Goal: Transaction & Acquisition: Purchase product/service

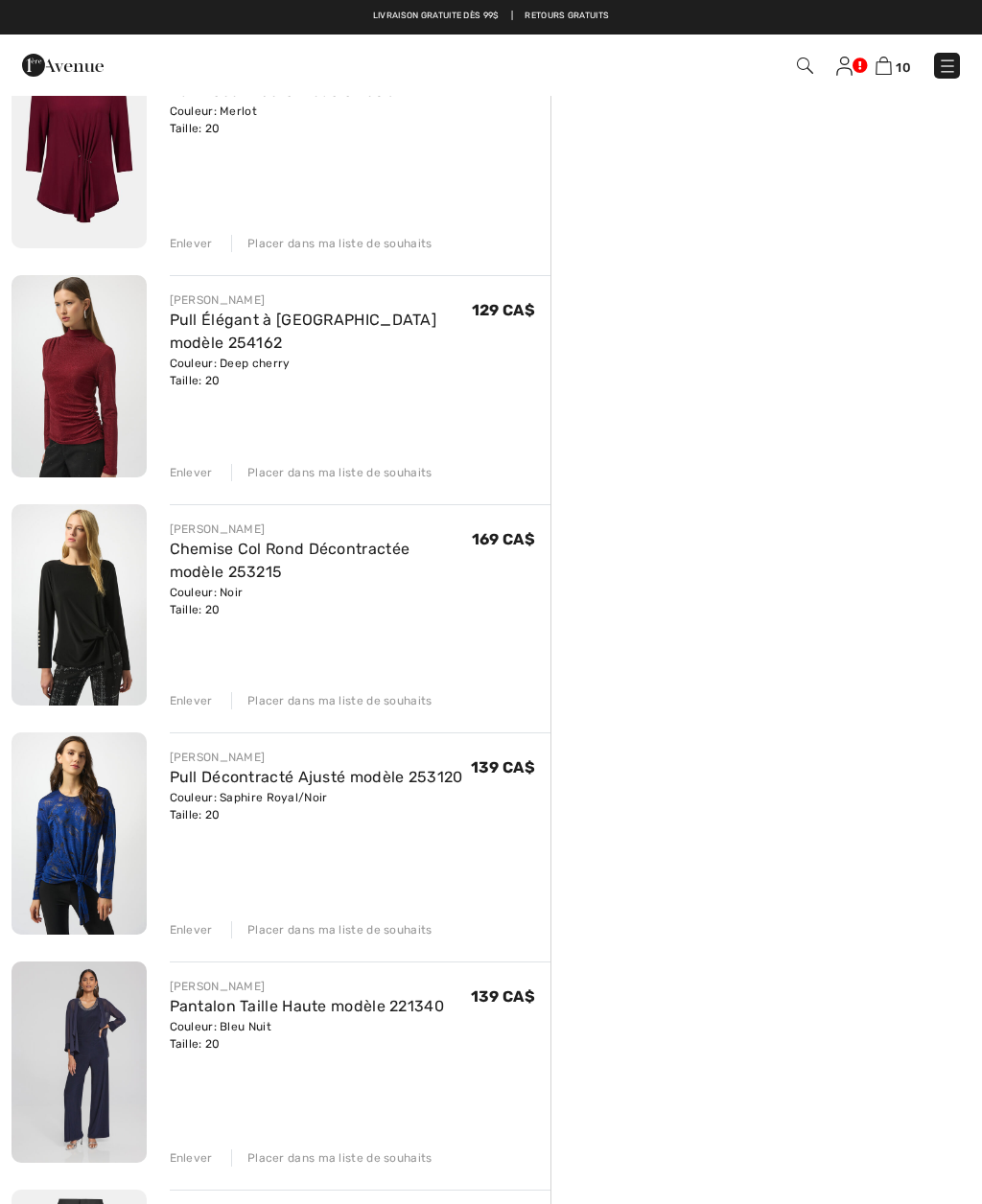
scroll to position [459, 0]
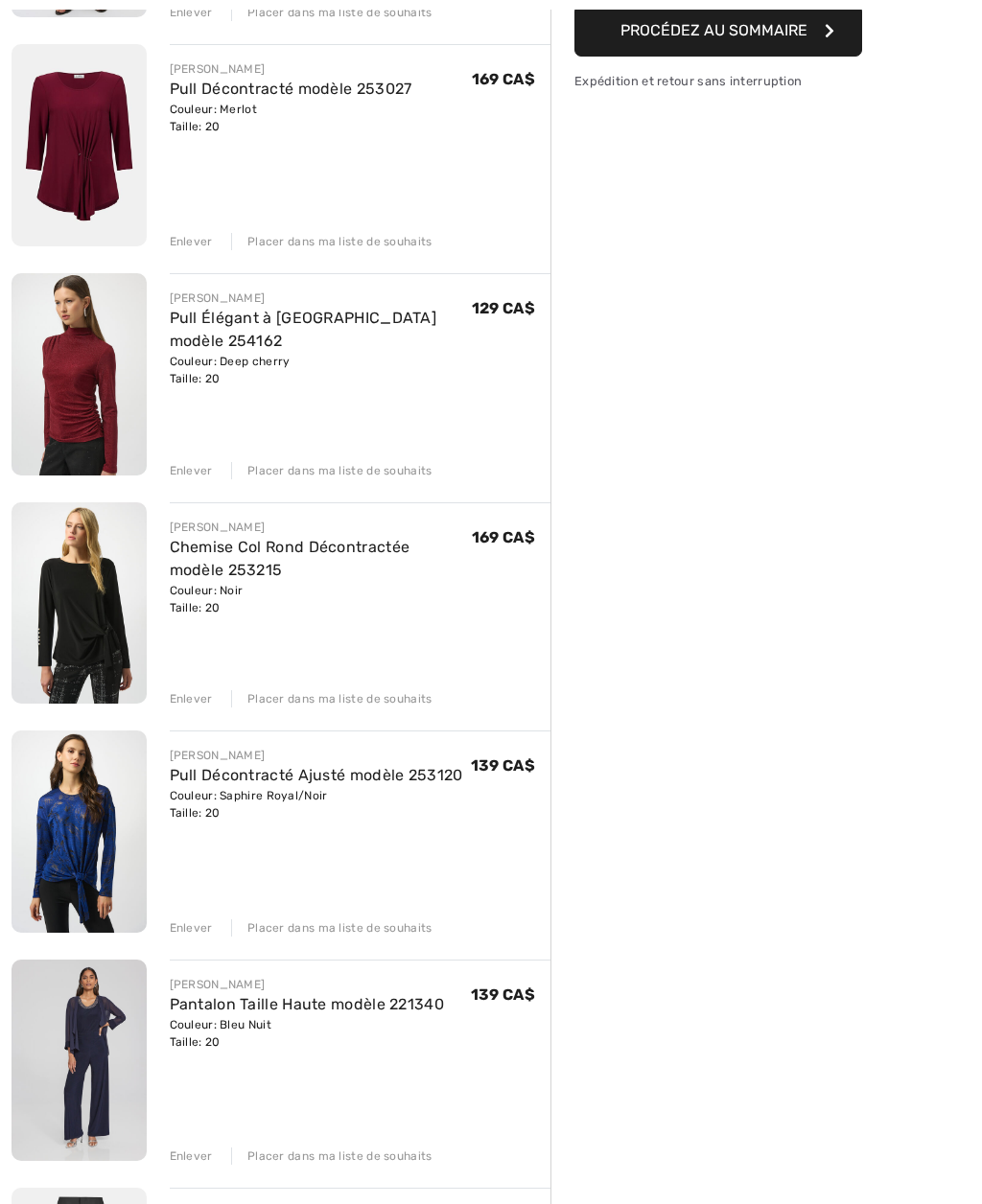
click at [190, 472] on div "Enlever" at bounding box center [191, 470] width 43 height 17
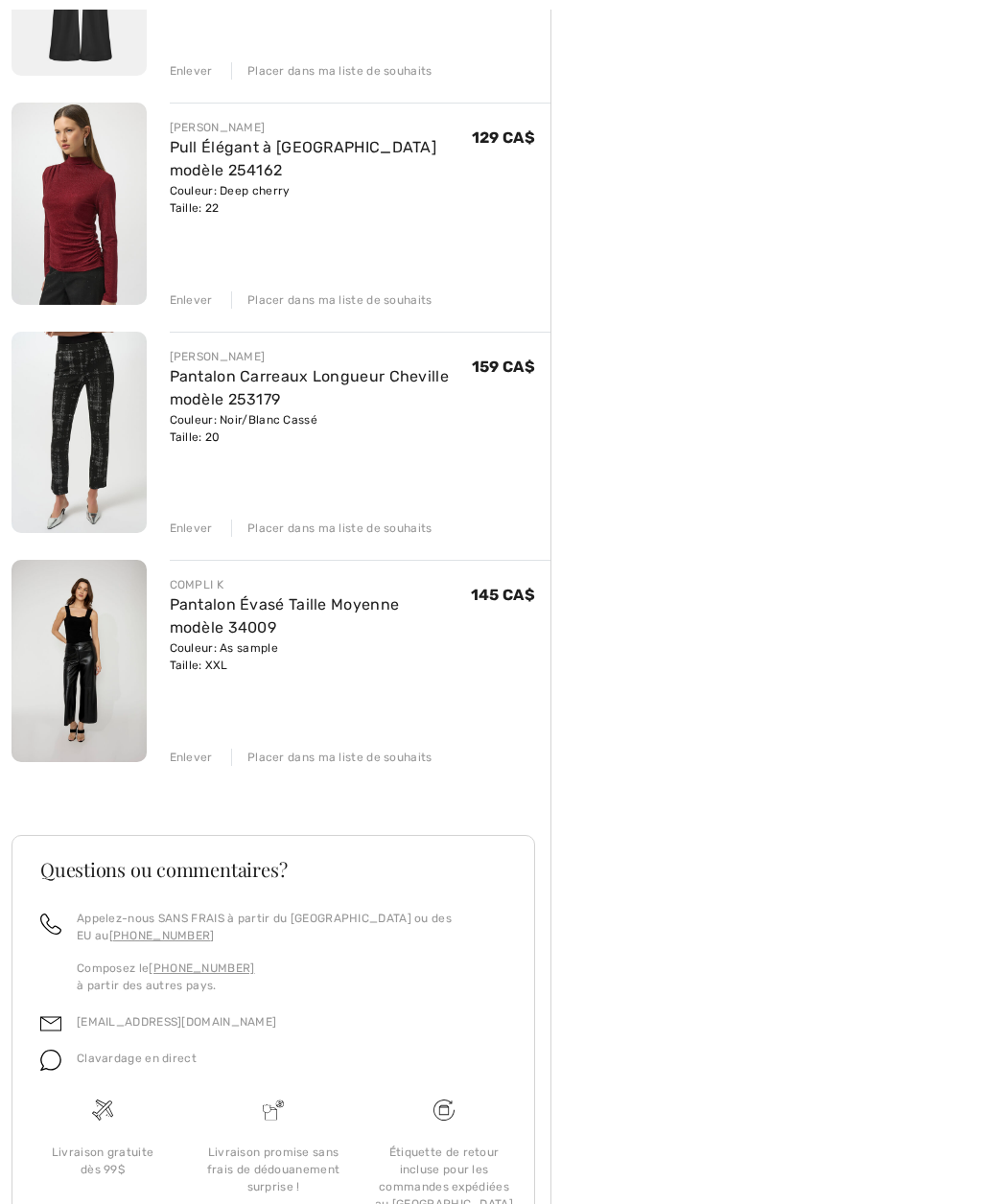
scroll to position [1581, 0]
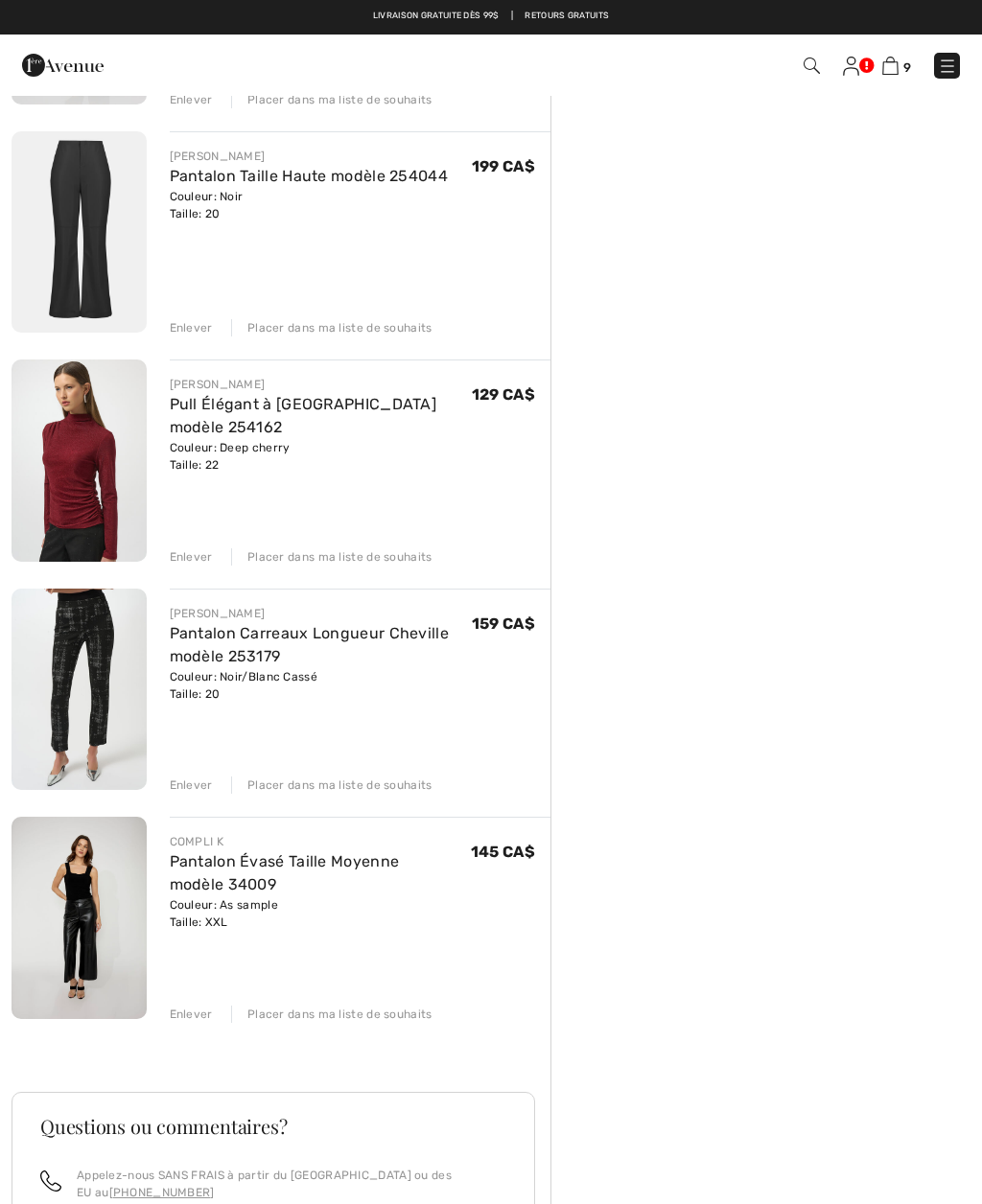
scroll to position [1279, 0]
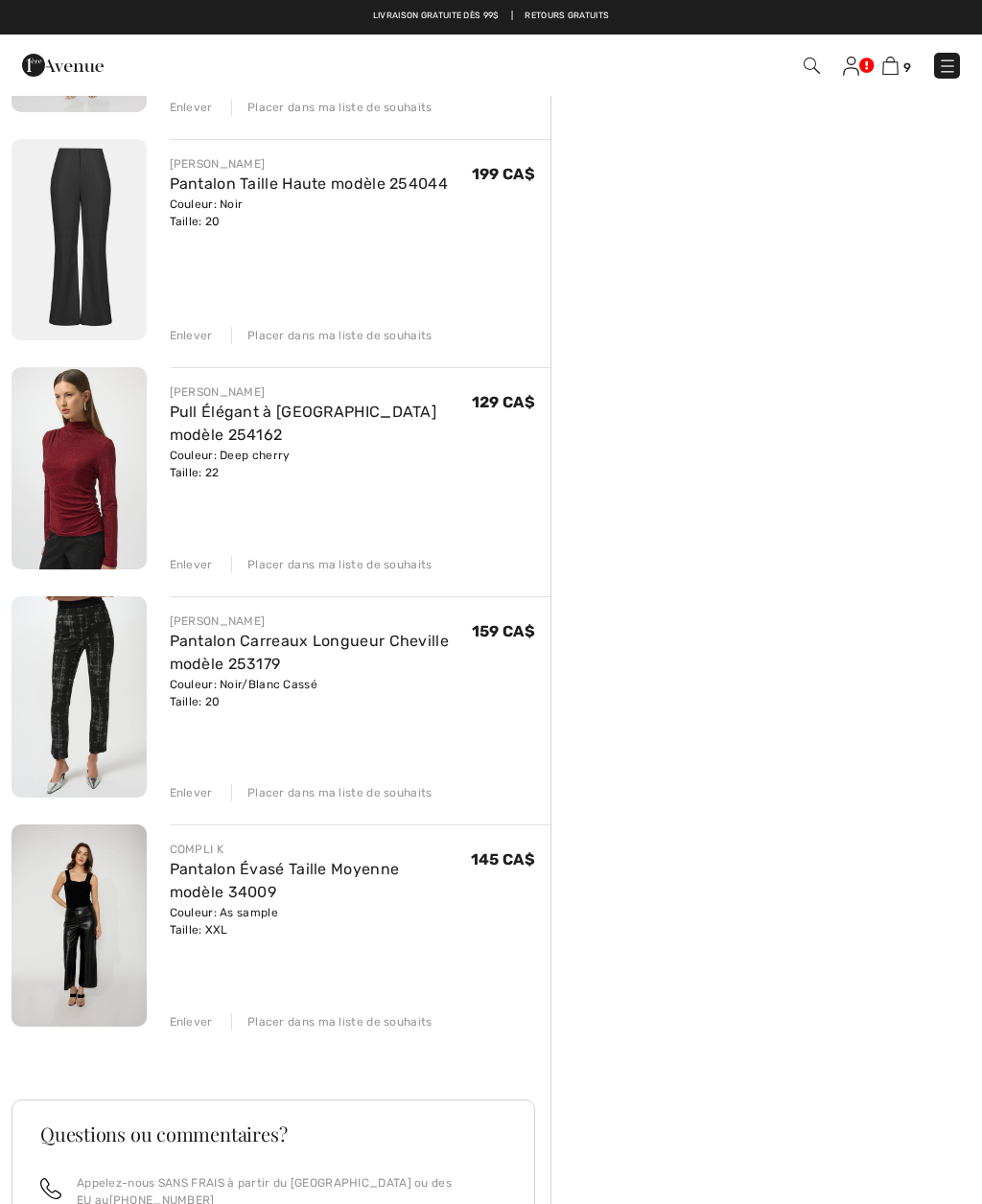
click at [81, 251] on img at bounding box center [79, 239] width 135 height 201
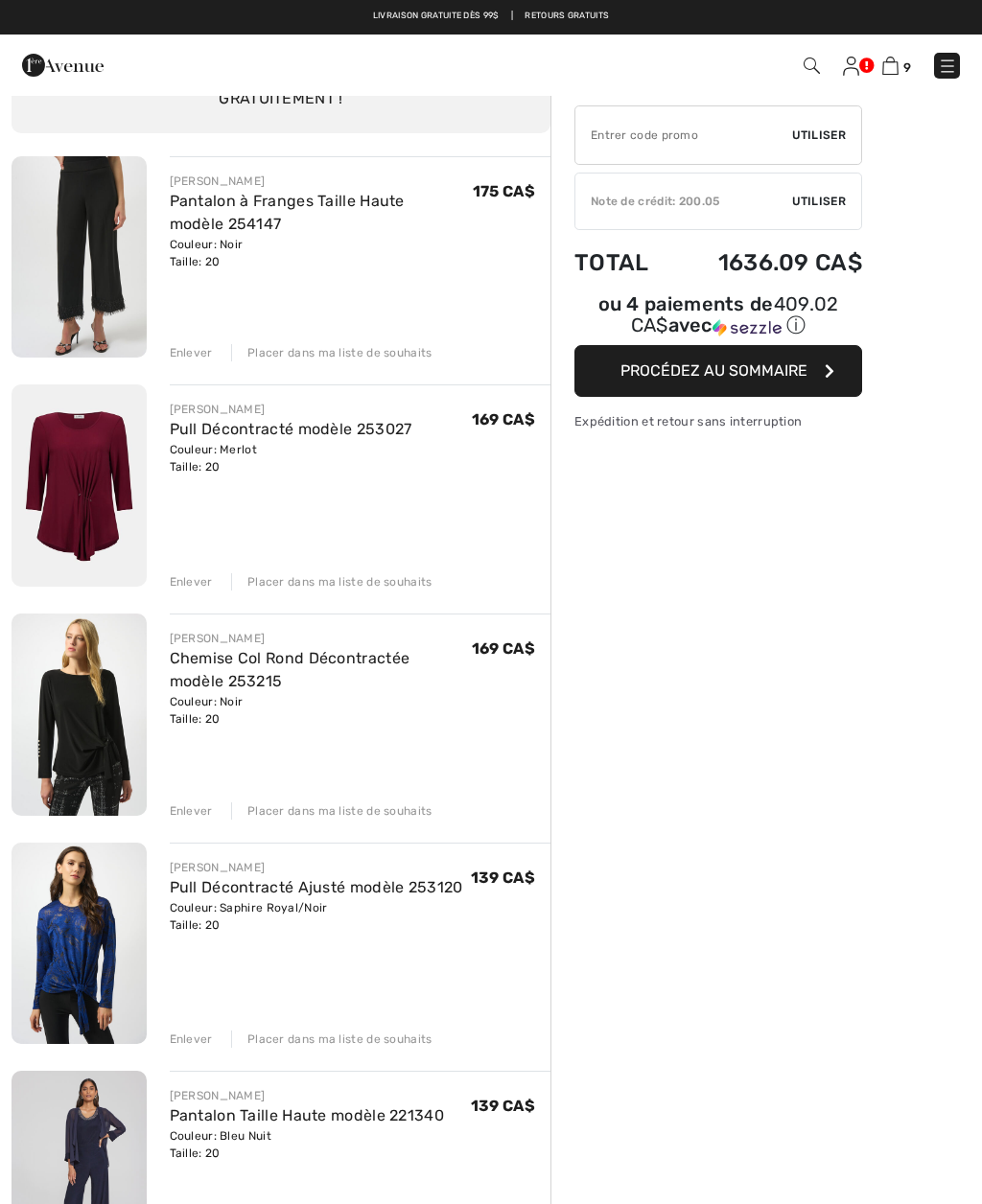
scroll to position [107, 0]
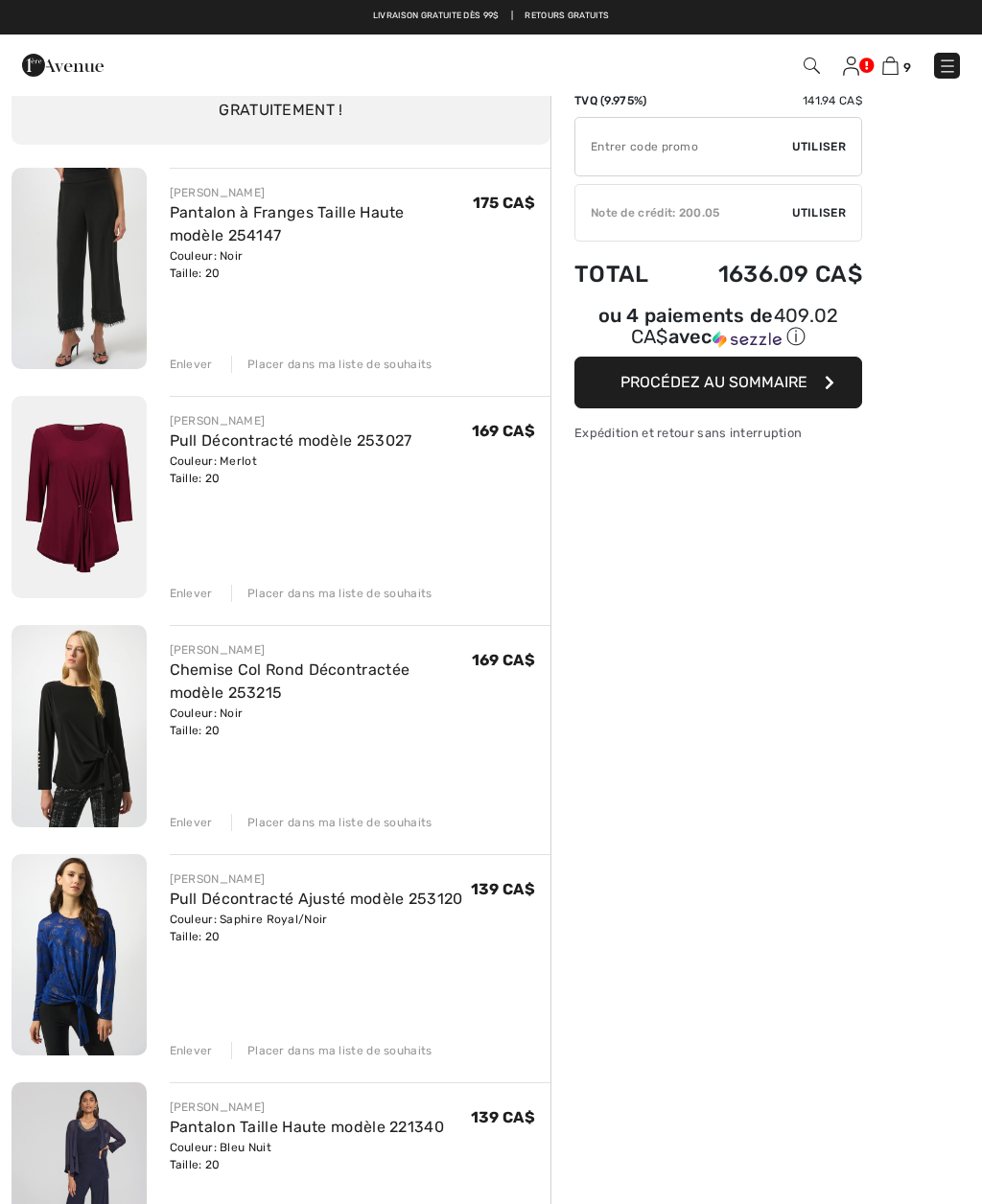
click at [385, 676] on link "Chemise Col Rond Décontractée modèle 253215" at bounding box center [290, 680] width 241 height 41
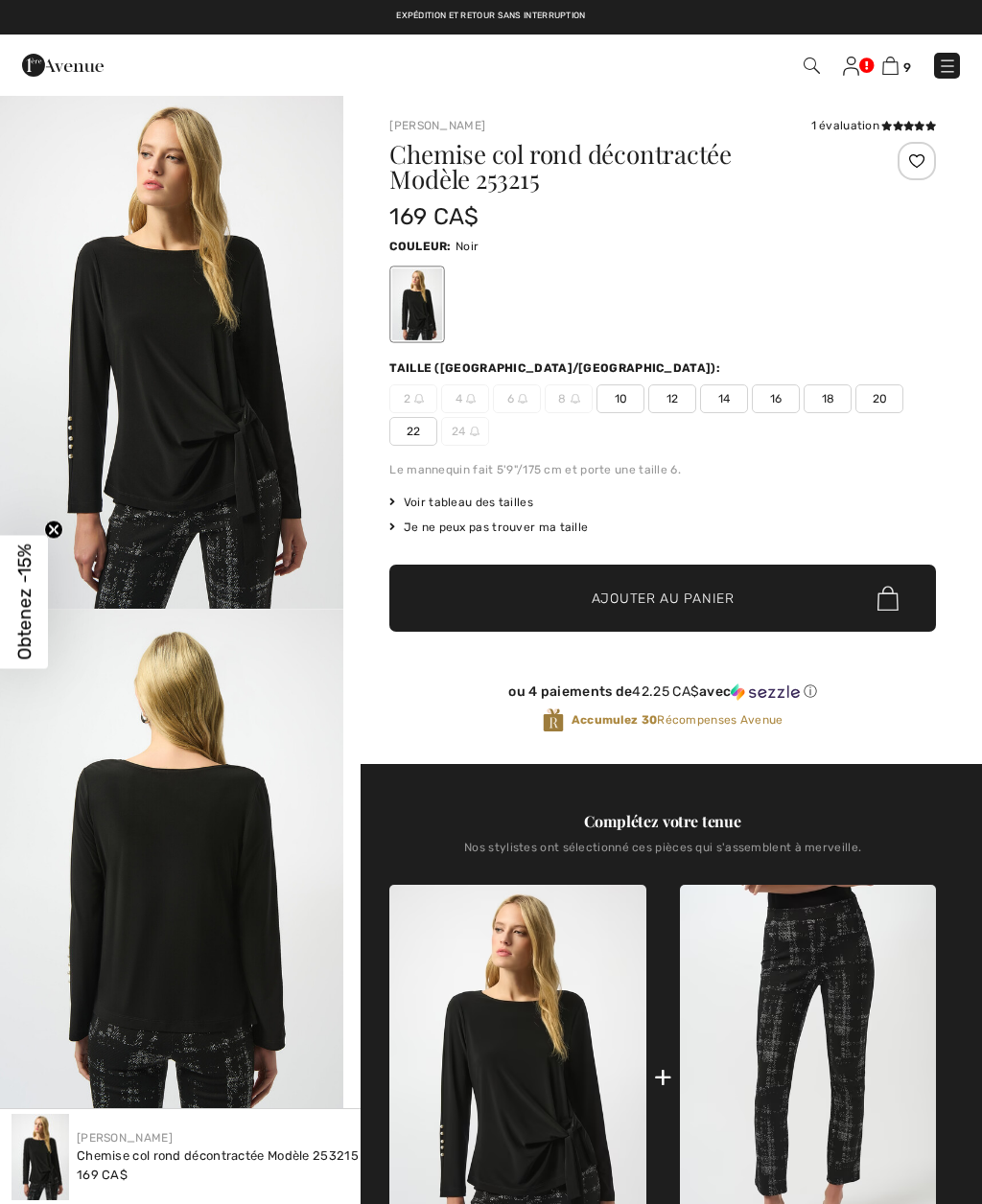
checkbox input "true"
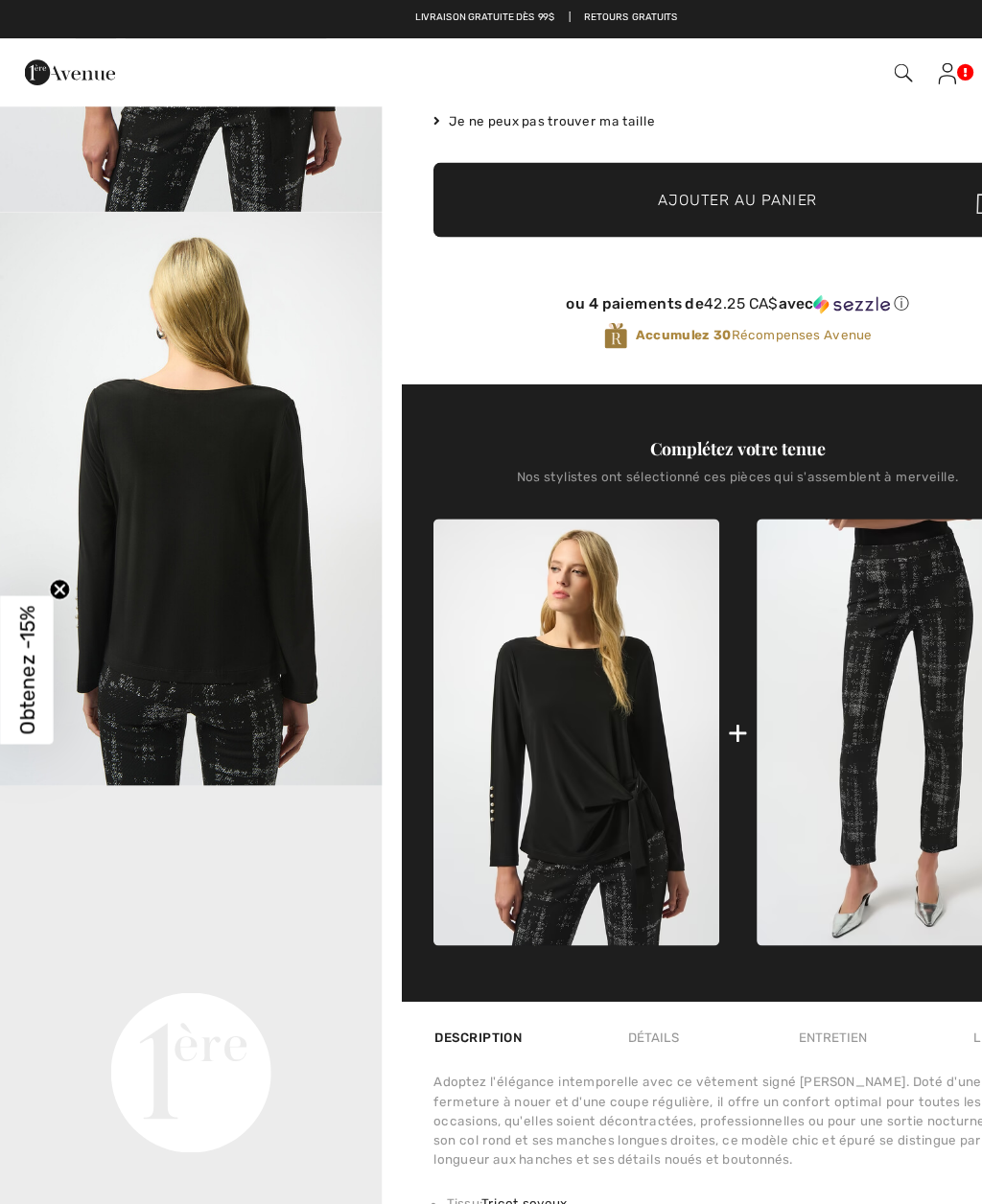
scroll to position [392, 0]
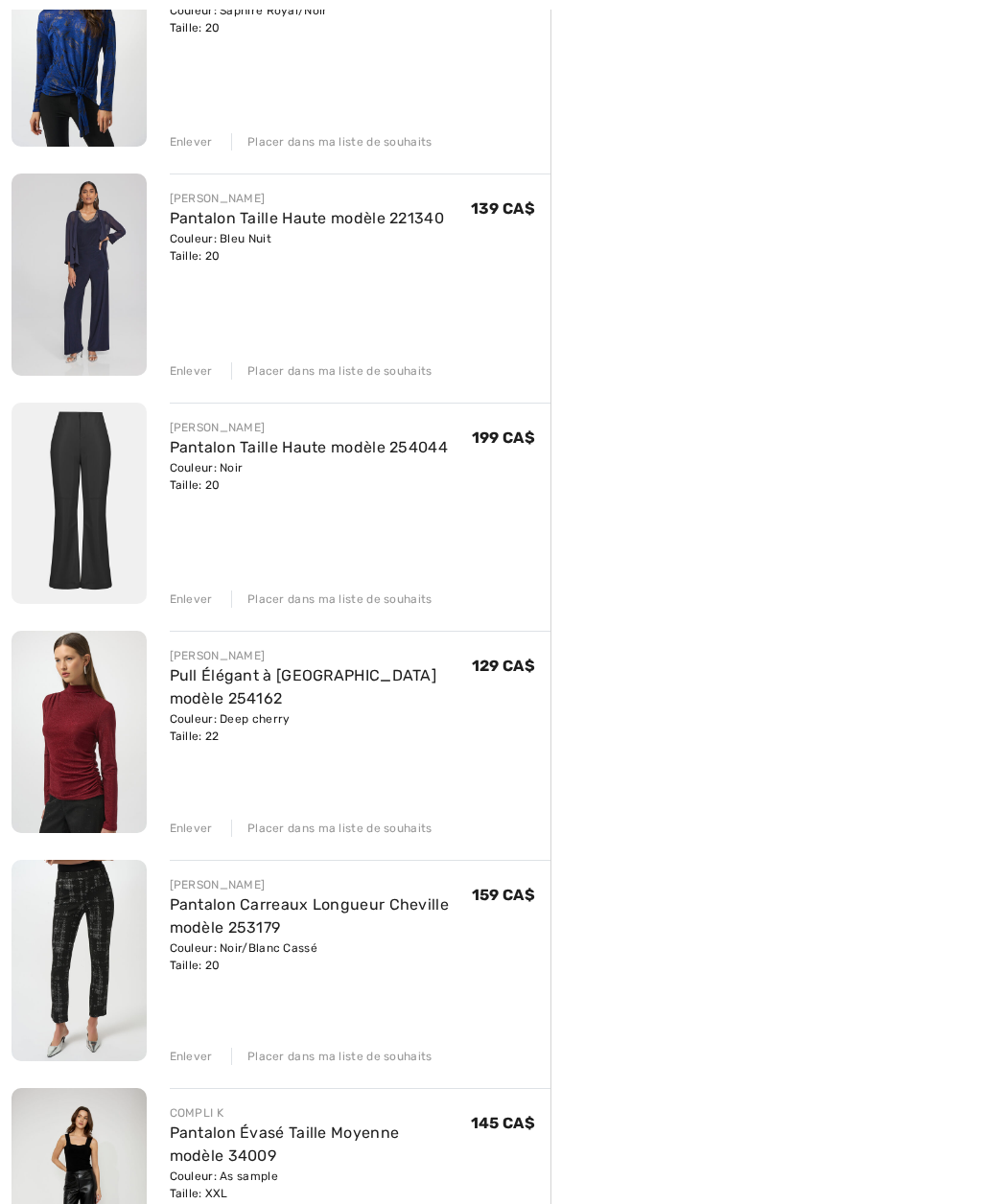
scroll to position [1016, 0]
click at [308, 373] on div "Placer dans ma liste de souhaits" at bounding box center [331, 370] width 201 height 17
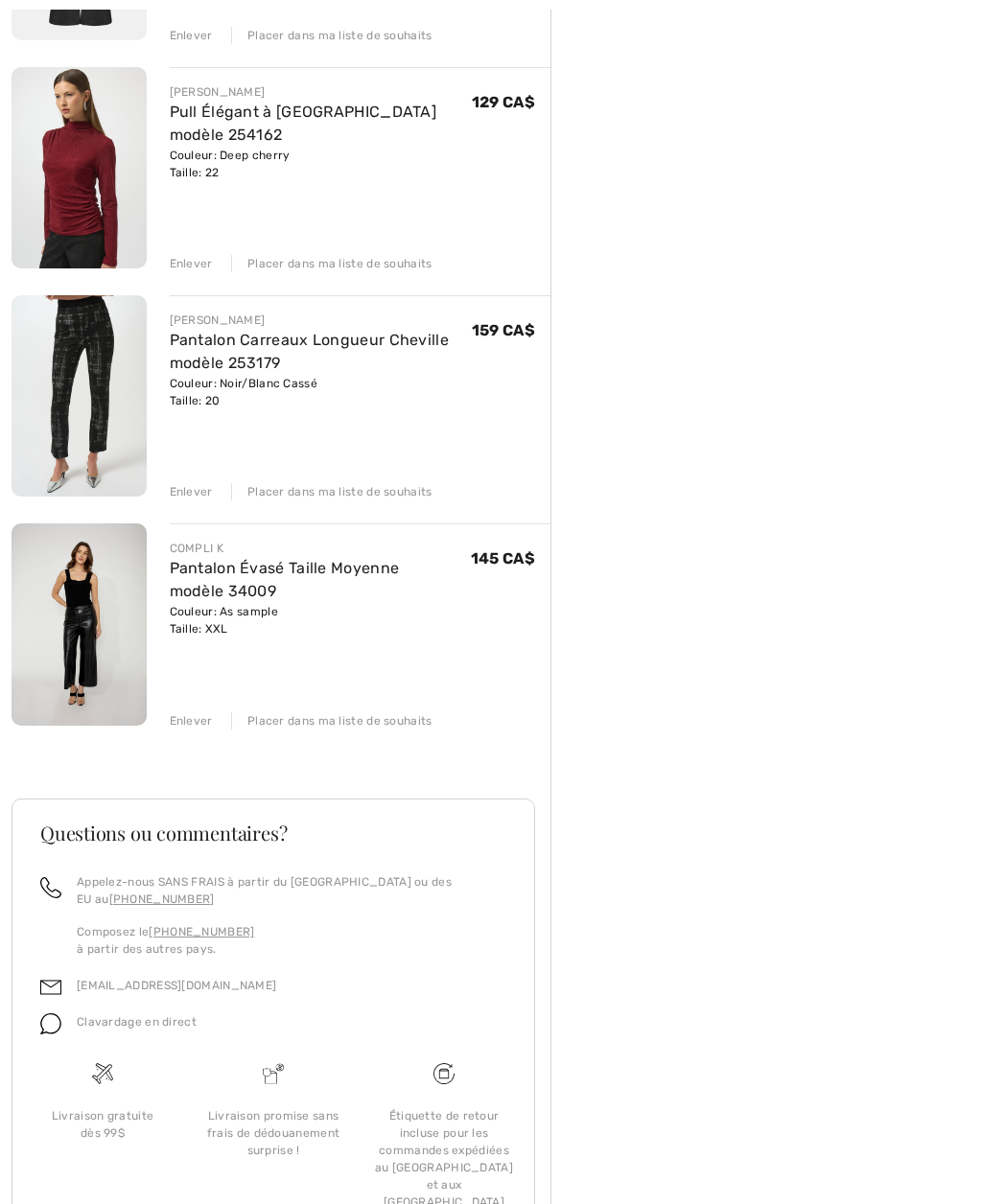
scroll to position [1352, 0]
click at [301, 714] on div "Placer dans ma liste de souhaits" at bounding box center [331, 719] width 201 height 17
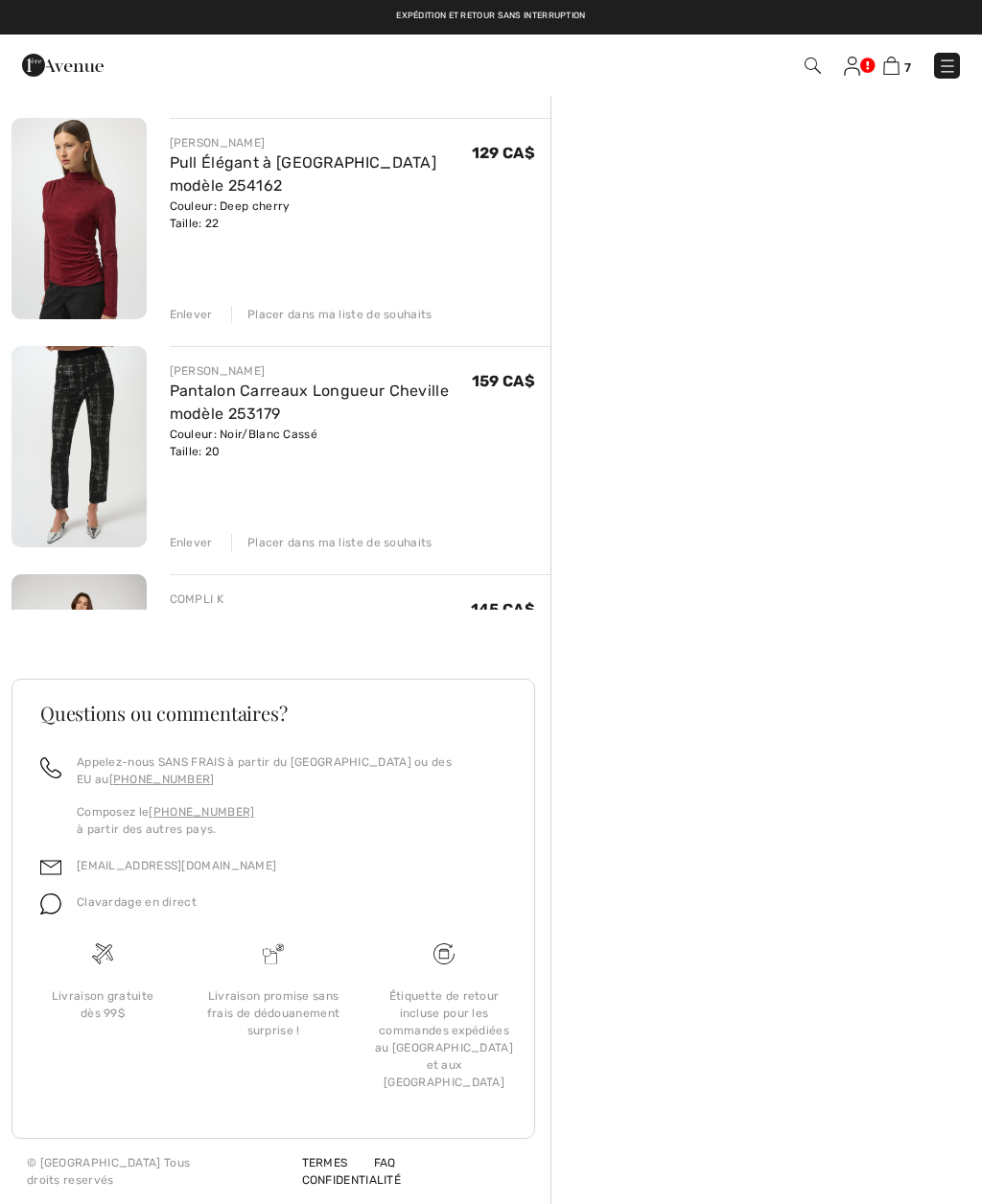
scroll to position [1169, 0]
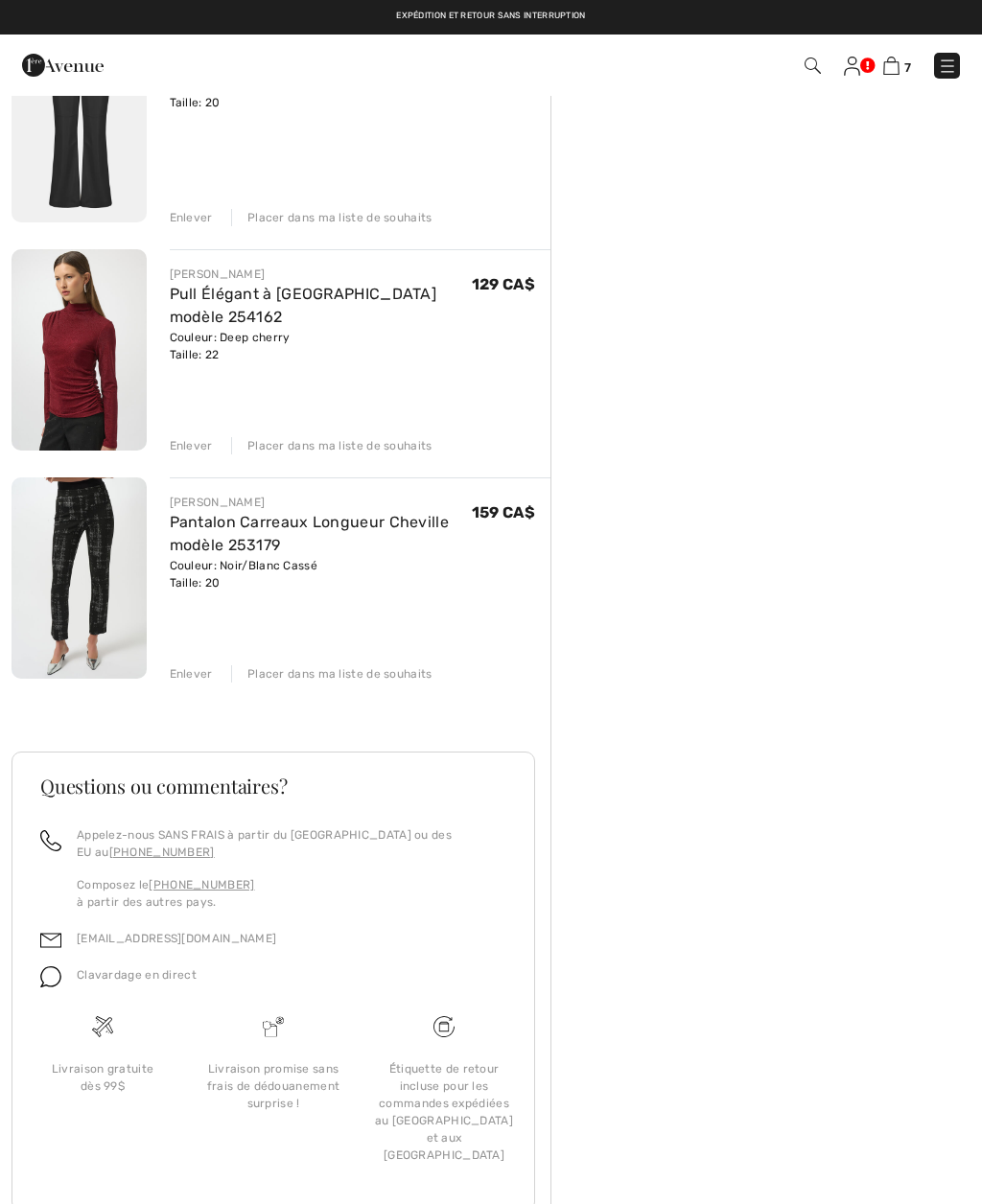
click at [182, 547] on link "Pantalon Carreaux Longueur Cheville modèle 253179" at bounding box center [310, 533] width 280 height 41
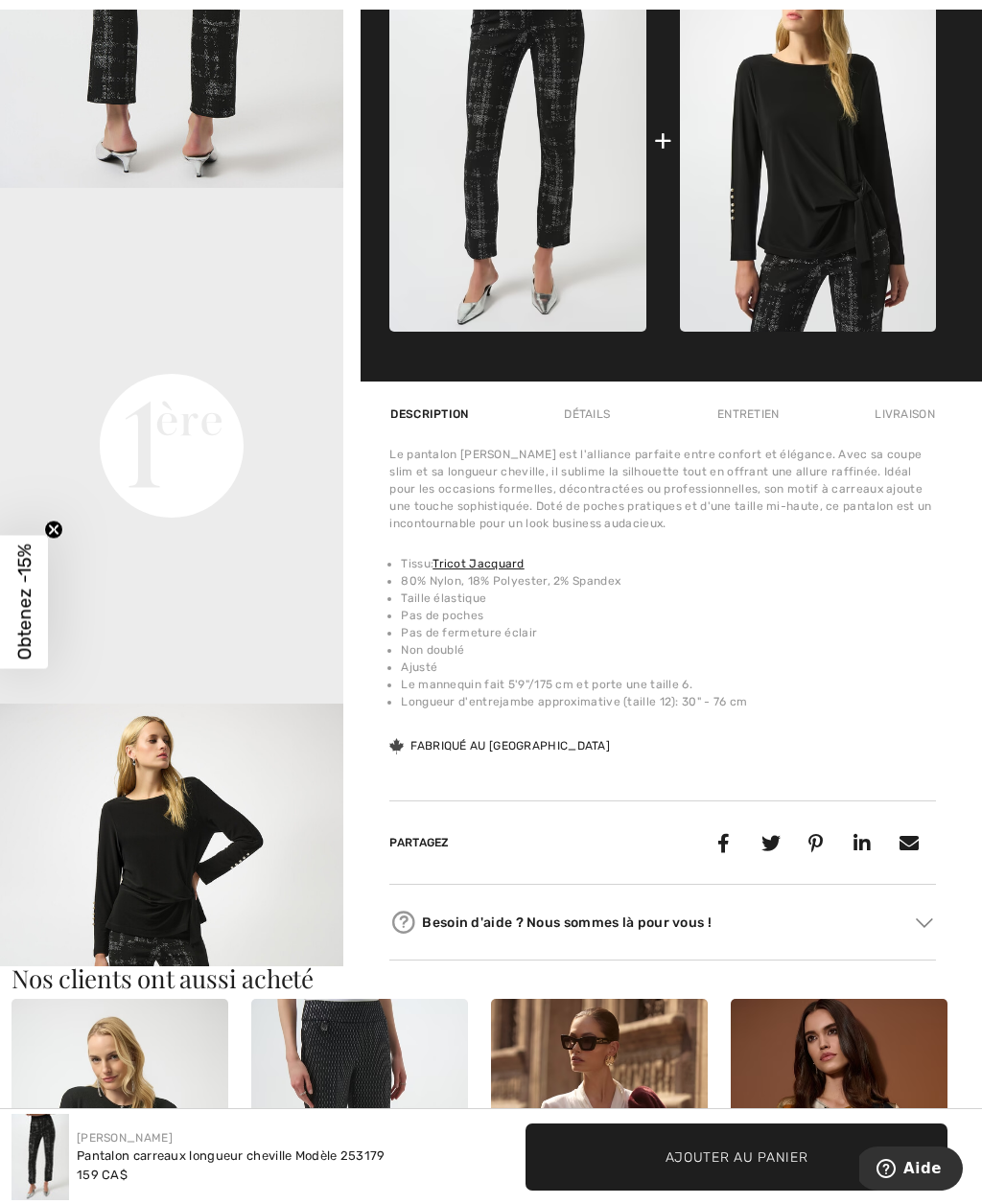
scroll to position [939, 0]
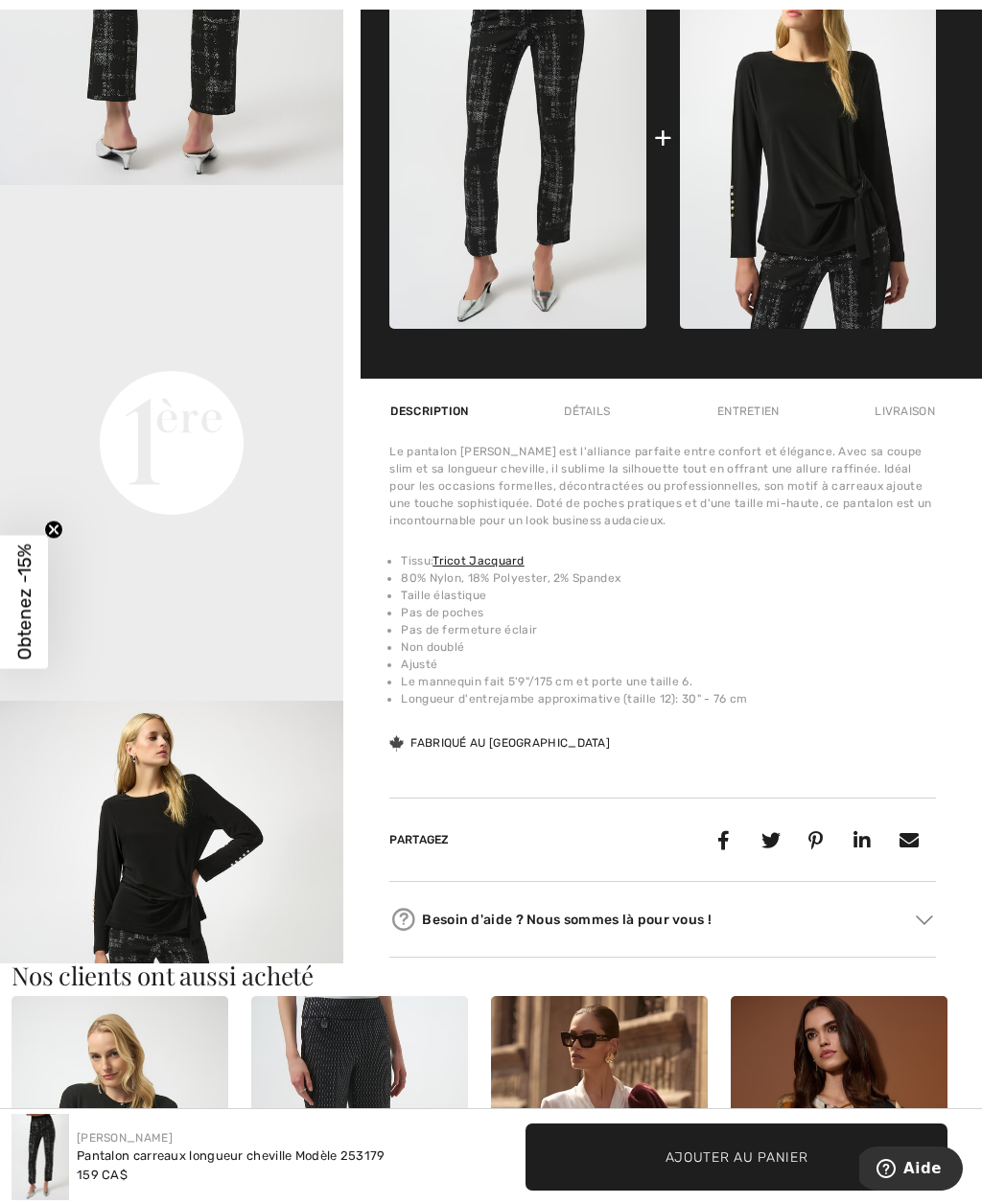
click at [566, 544] on div "Le pantalon Joseph Ribkoff est l'alliance parfaite entre confort et élégance. A…" at bounding box center [662, 598] width 546 height 311
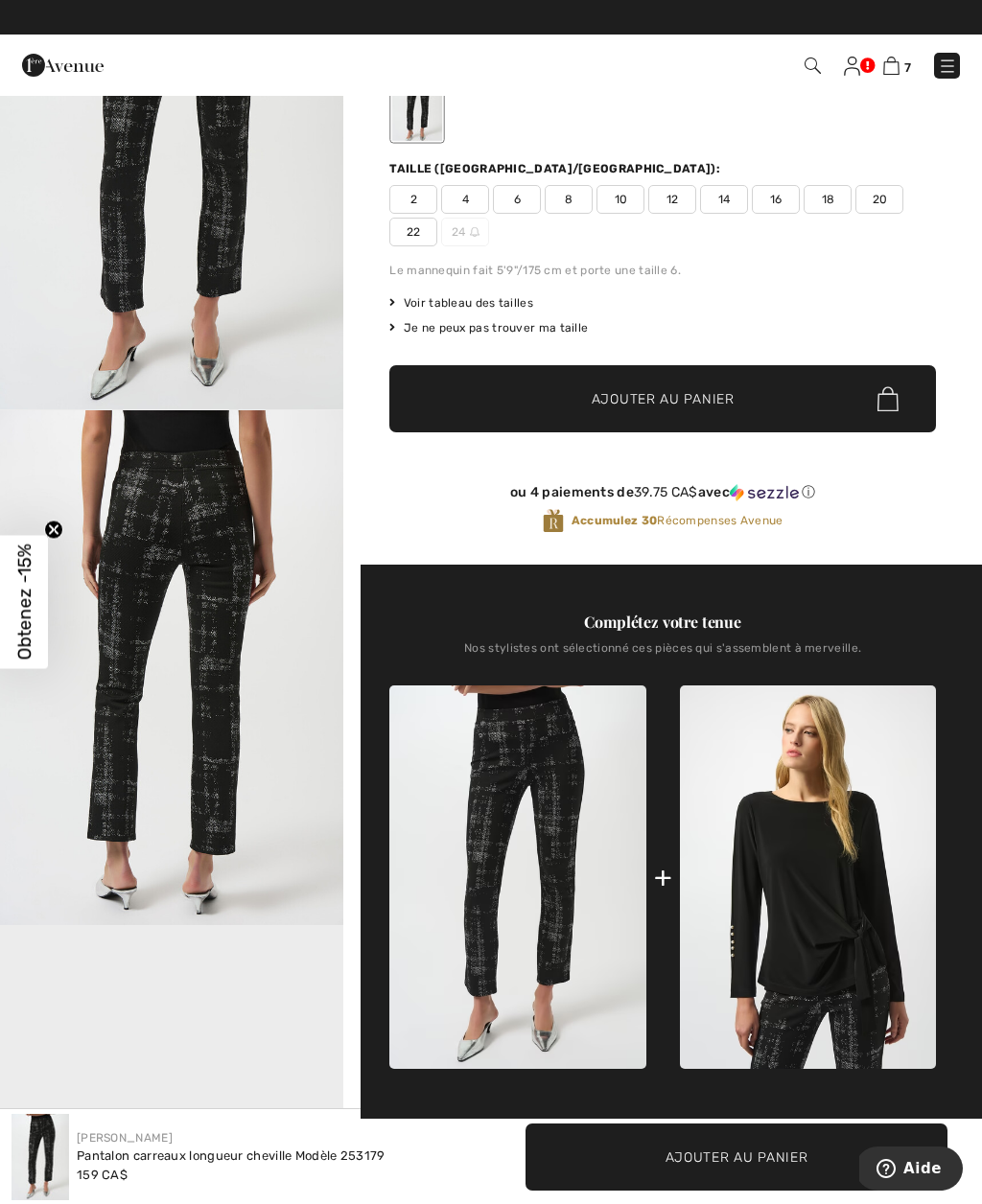
scroll to position [192, 0]
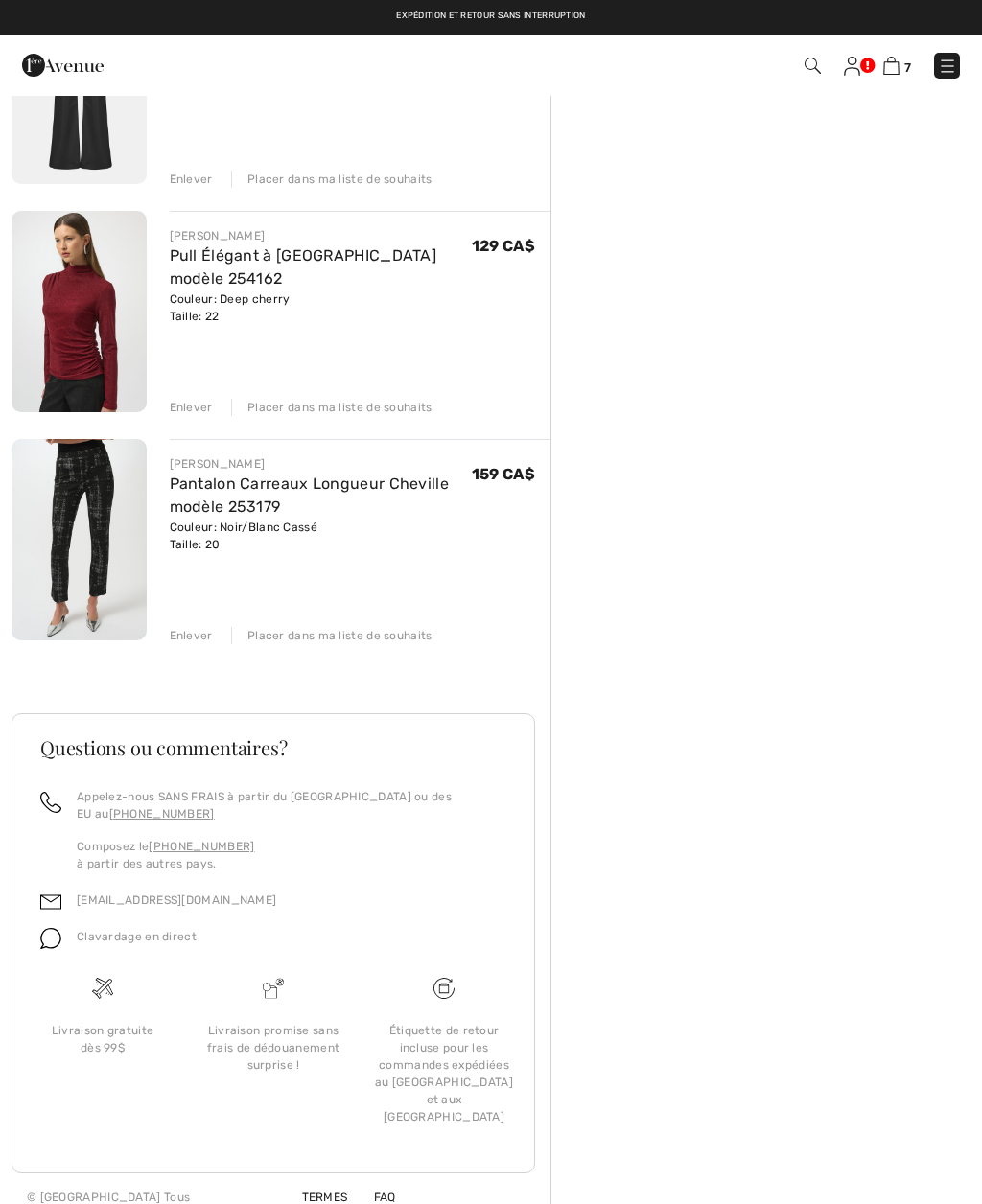
click at [374, 624] on div "Enlever Placer dans ma liste de souhaits" at bounding box center [361, 633] width 382 height 21
click at [371, 636] on div "Placer dans ma liste de souhaits" at bounding box center [331, 635] width 201 height 17
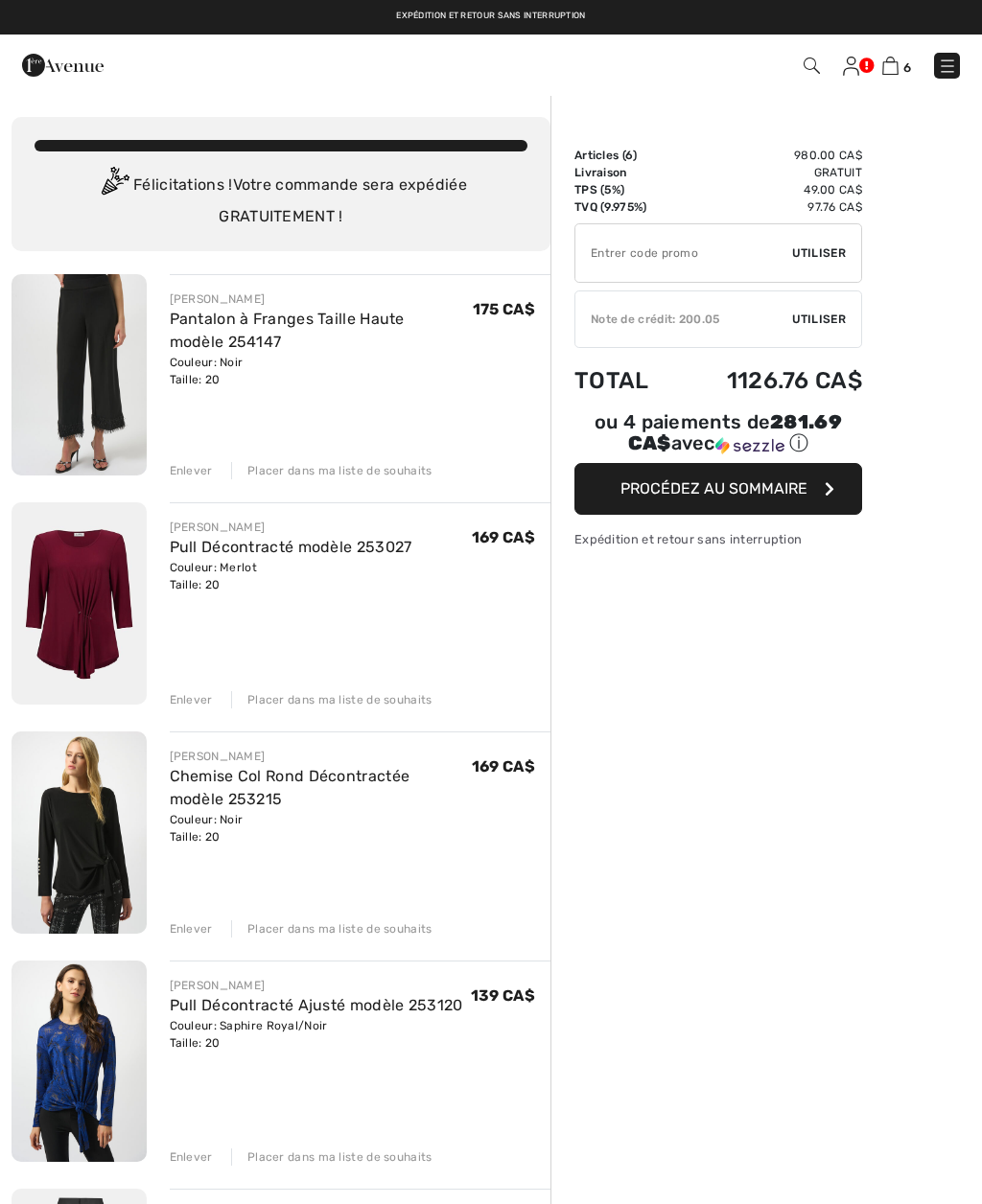
click at [812, 321] on span "Utiliser" at bounding box center [819, 319] width 54 height 17
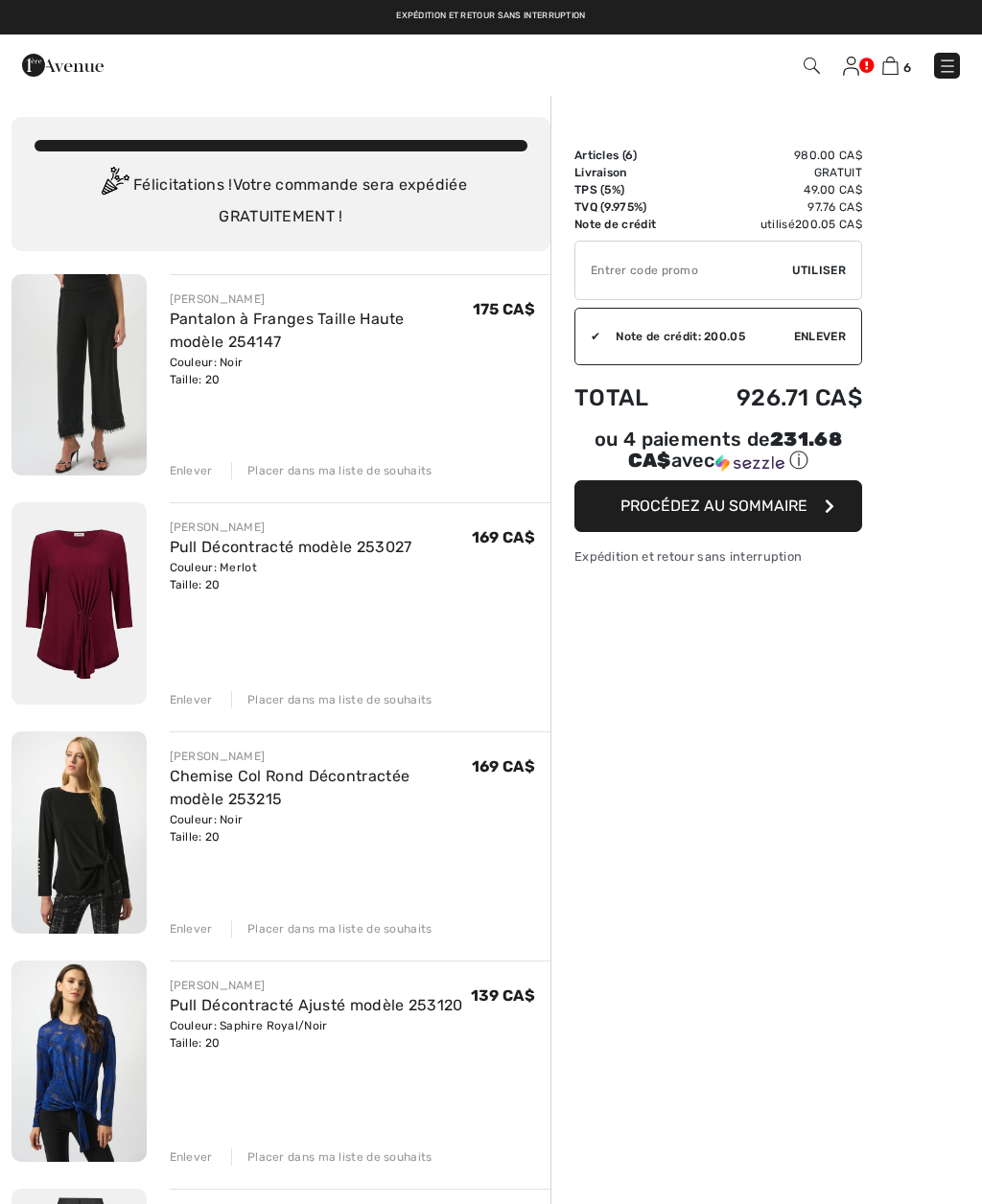
click at [62, 67] on img at bounding box center [63, 65] width 82 height 38
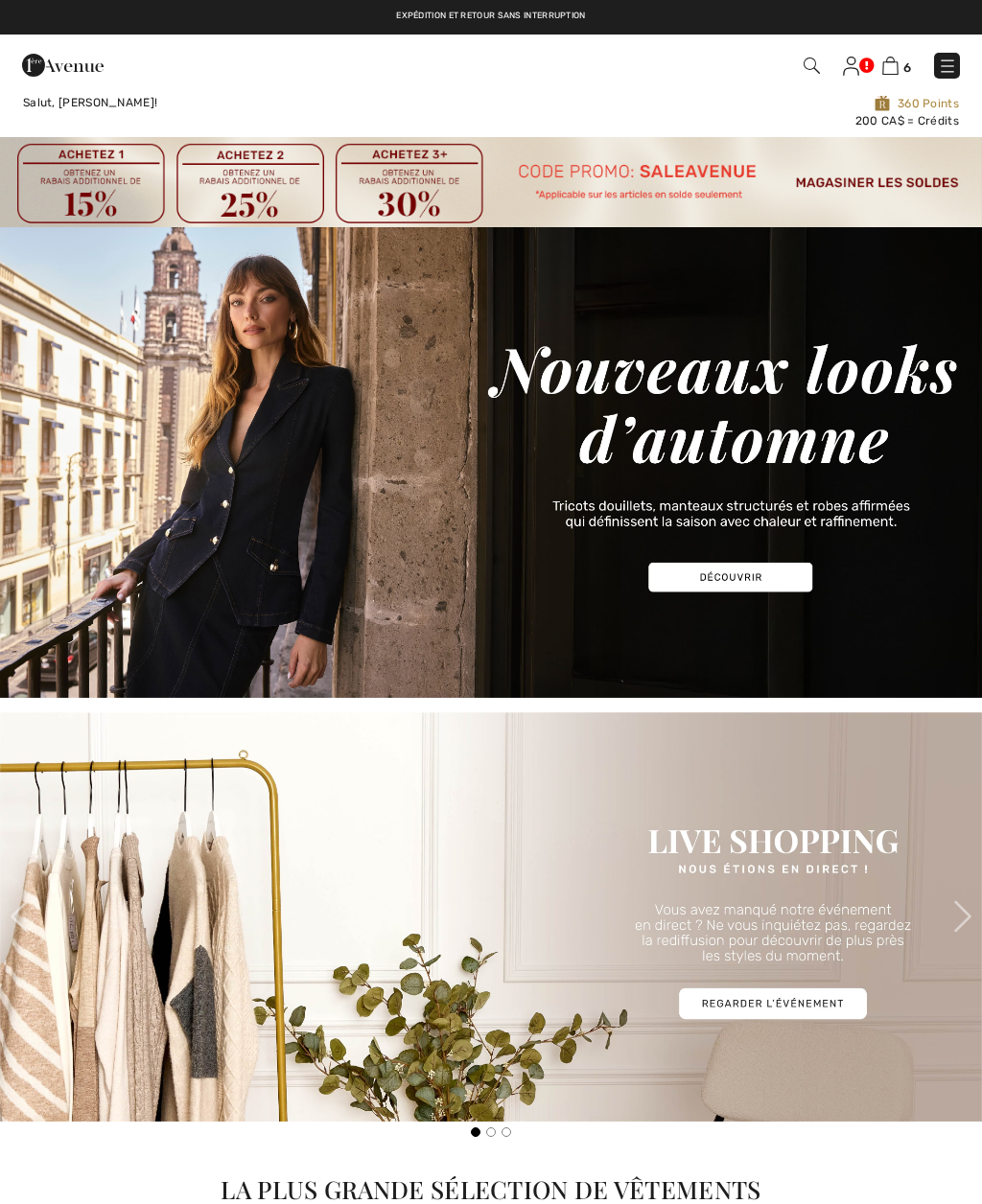
checkbox input "true"
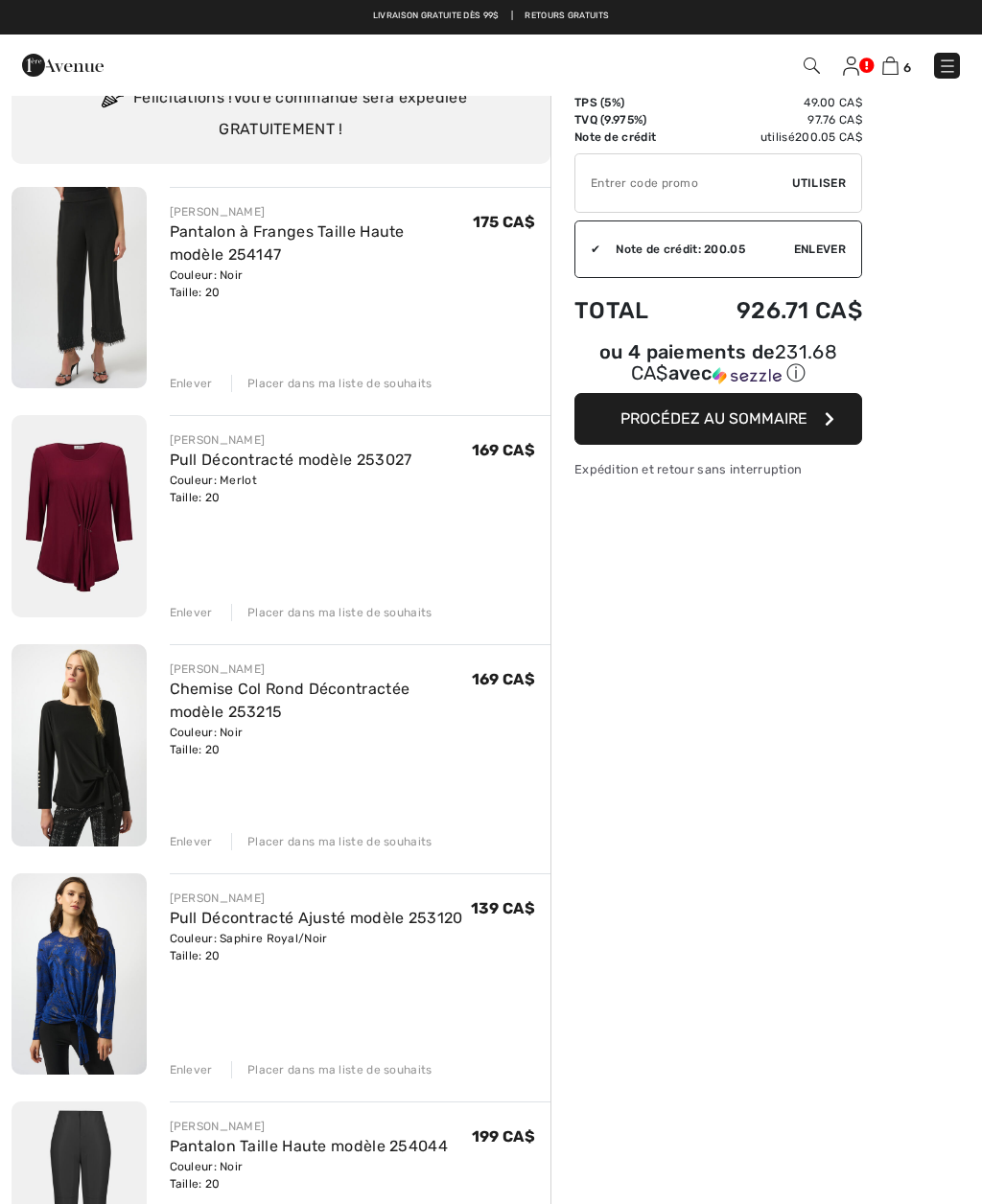
scroll to position [85, 0]
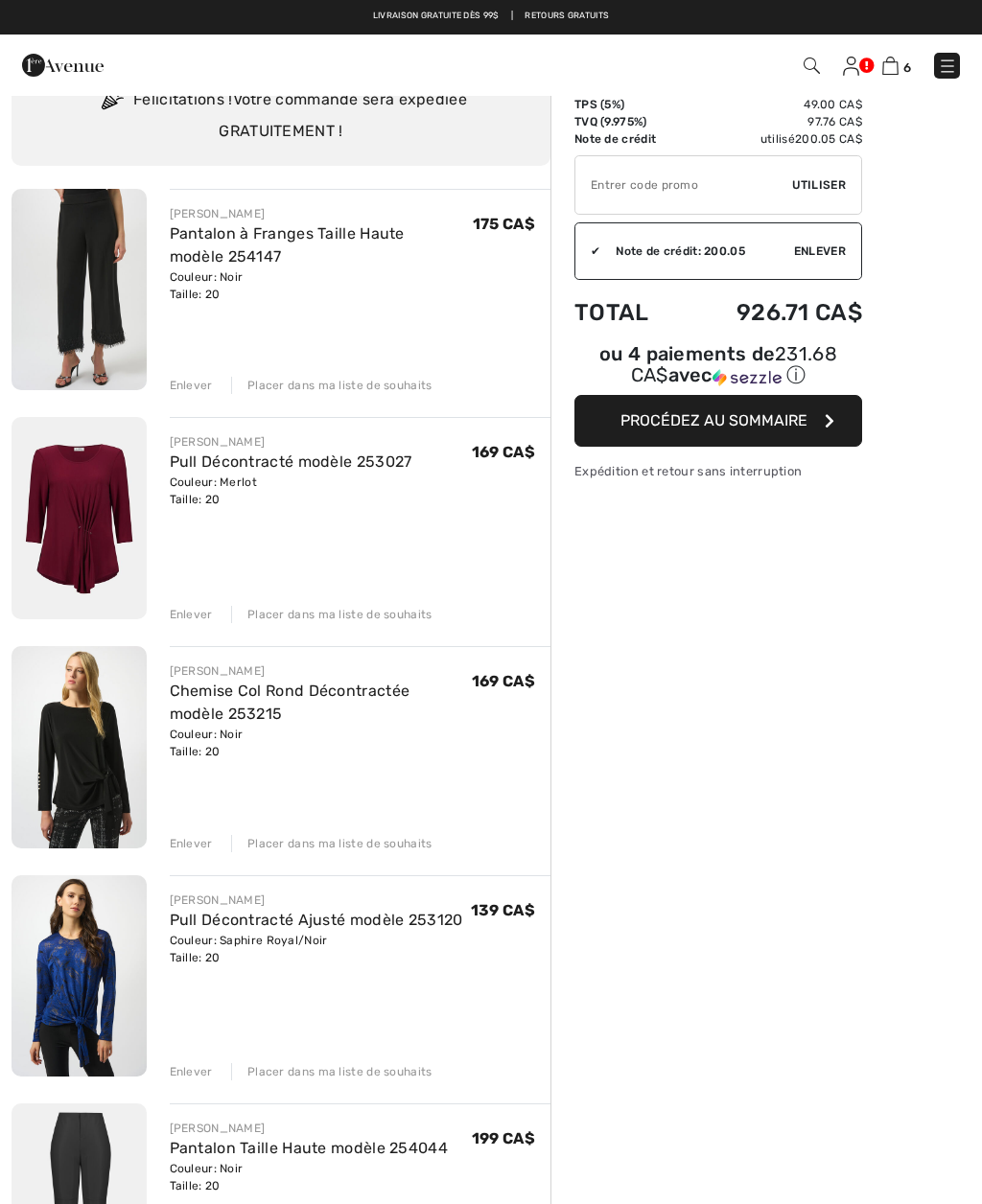
click at [723, 424] on span "Procédez au sommaire" at bounding box center [713, 421] width 187 height 18
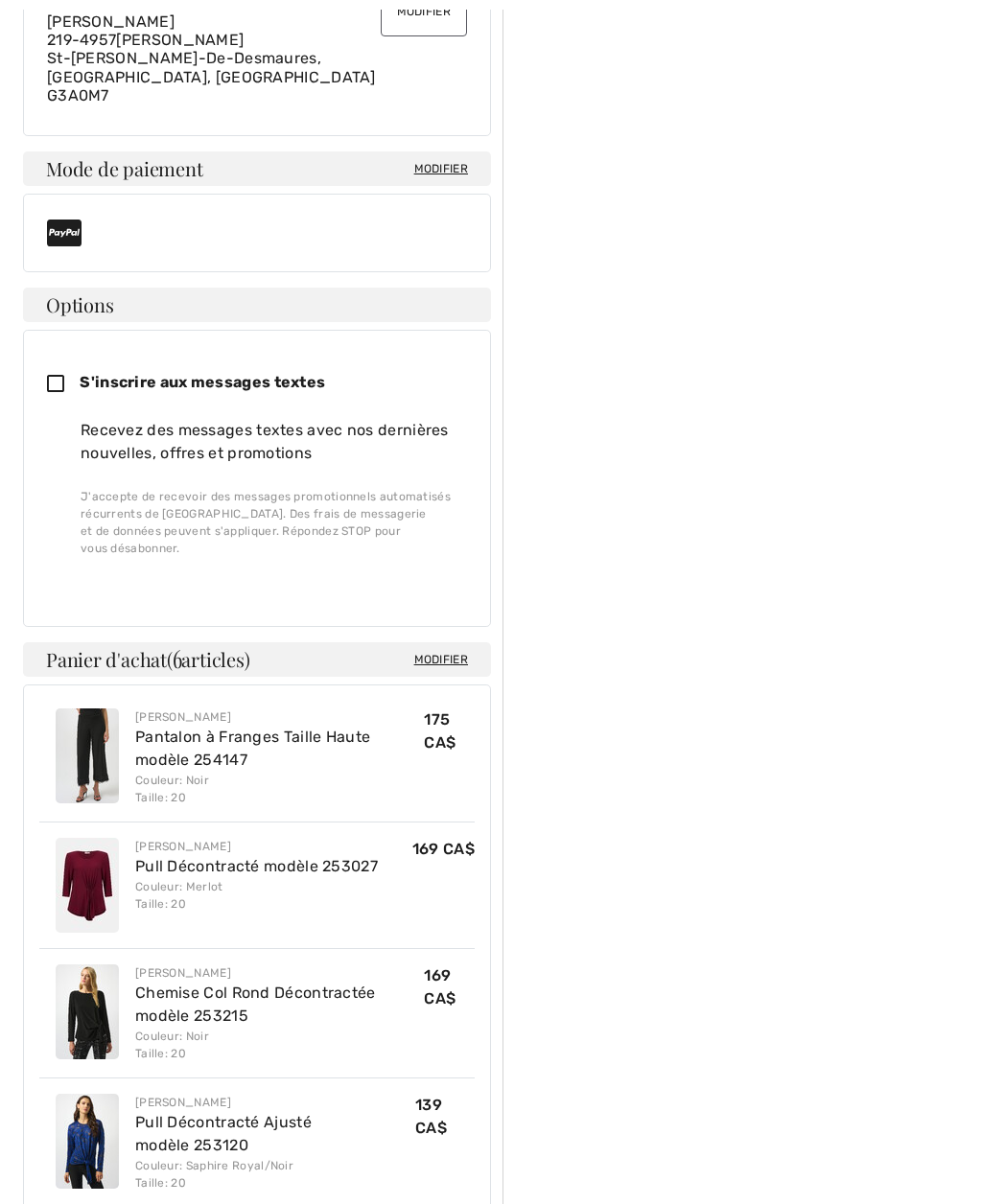
scroll to position [674, 0]
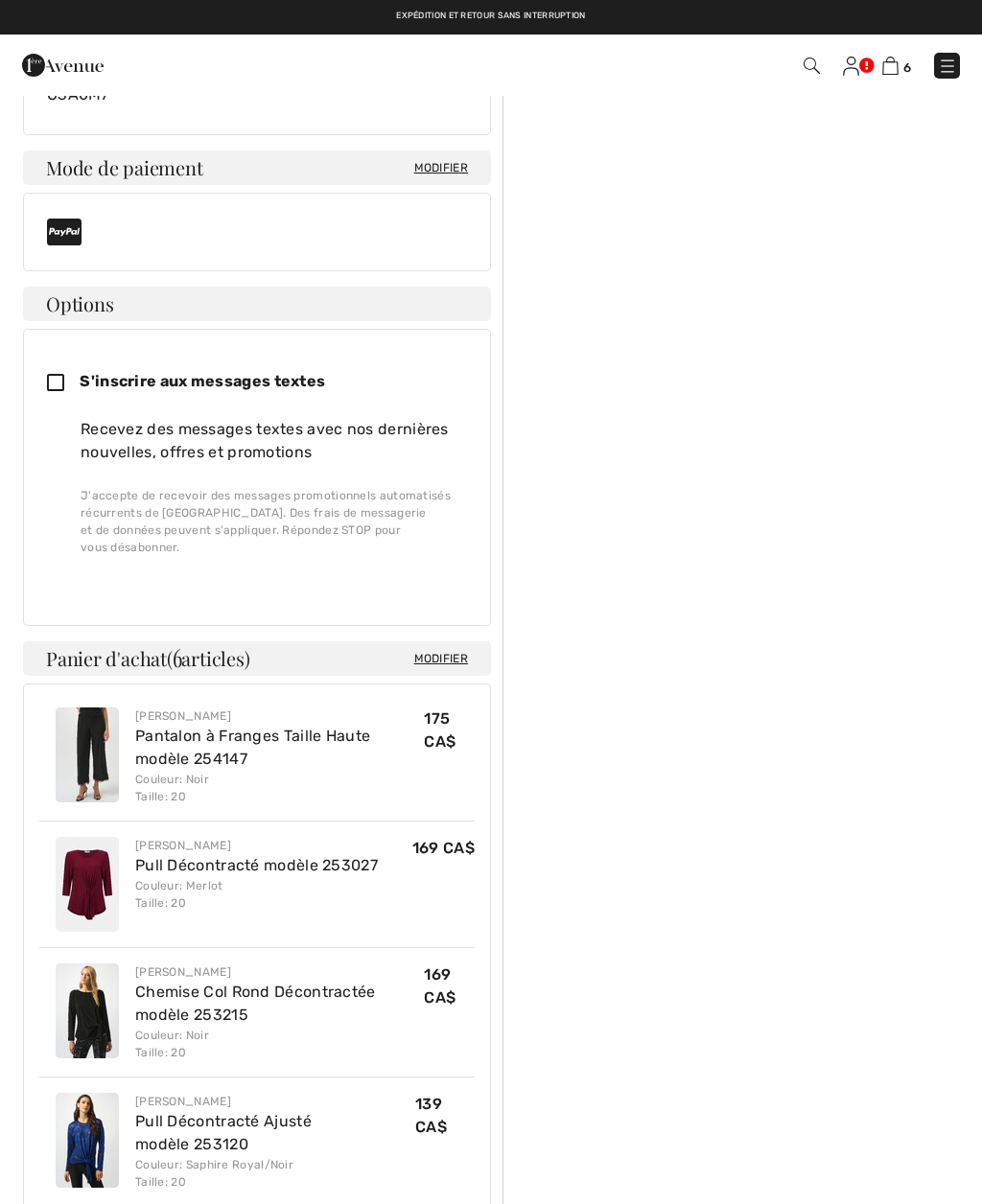
click at [59, 374] on icon at bounding box center [63, 384] width 33 height 20
checkbox input "true"
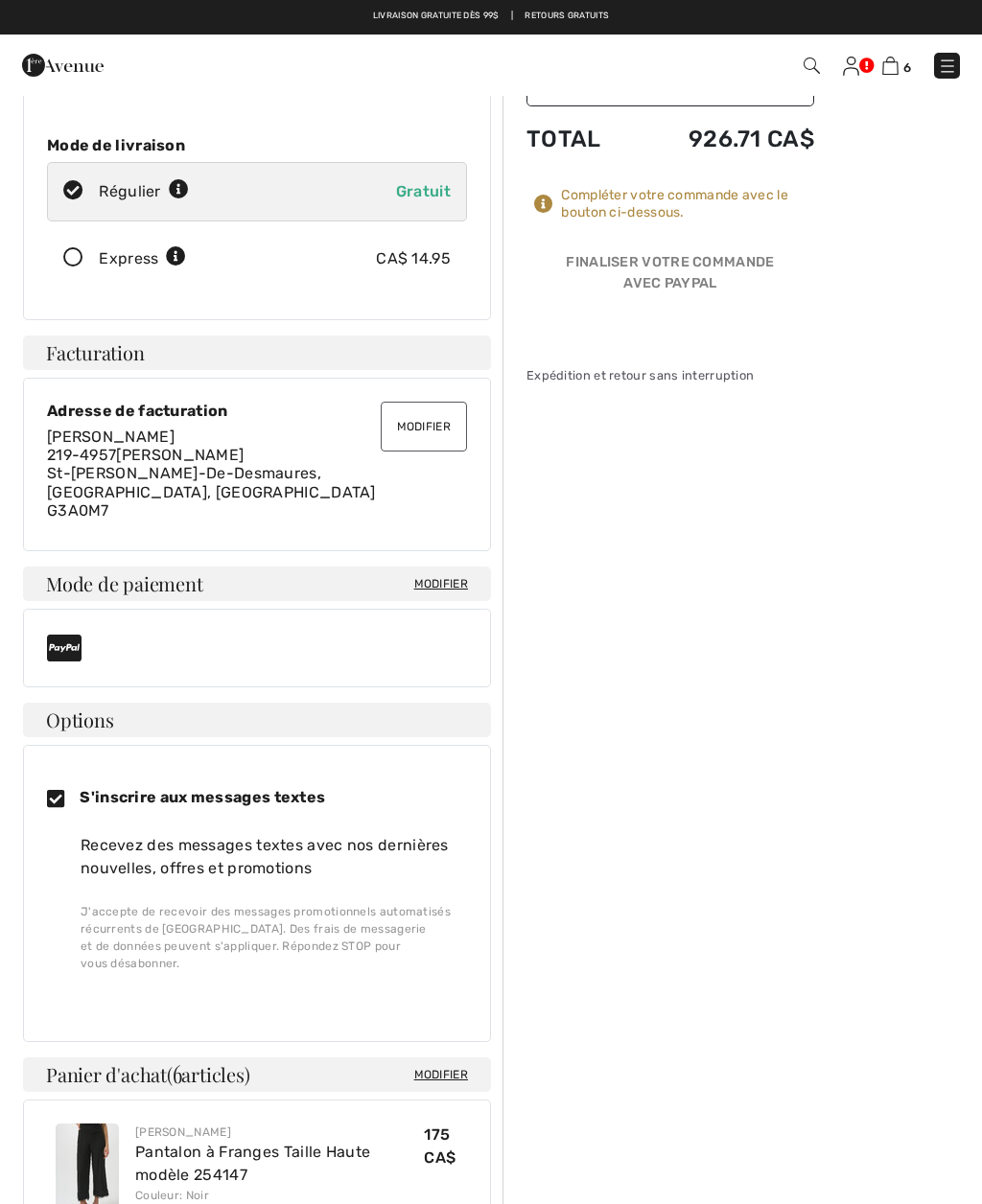
scroll to position [0, 0]
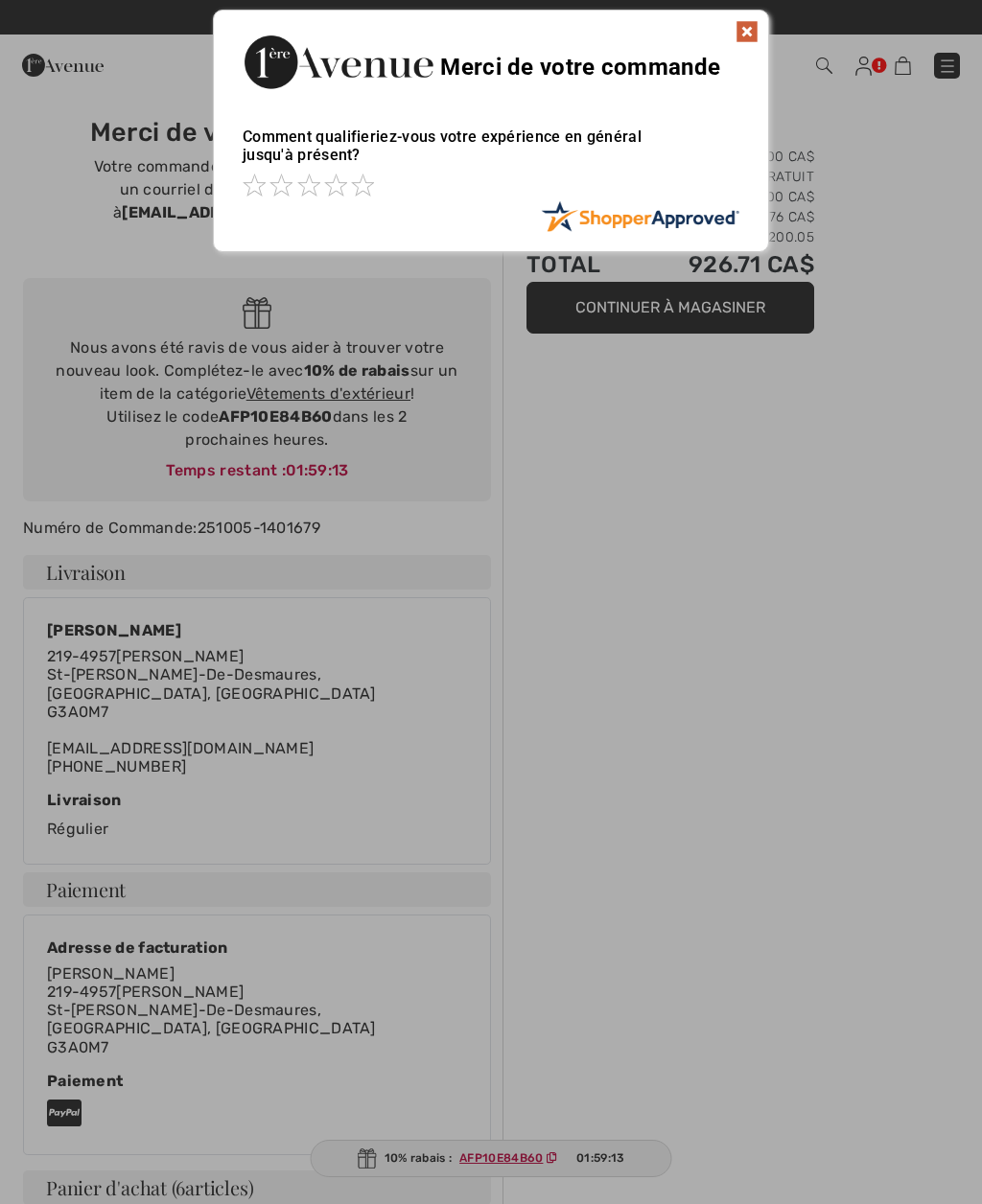
click at [755, 35] on img at bounding box center [746, 31] width 23 height 23
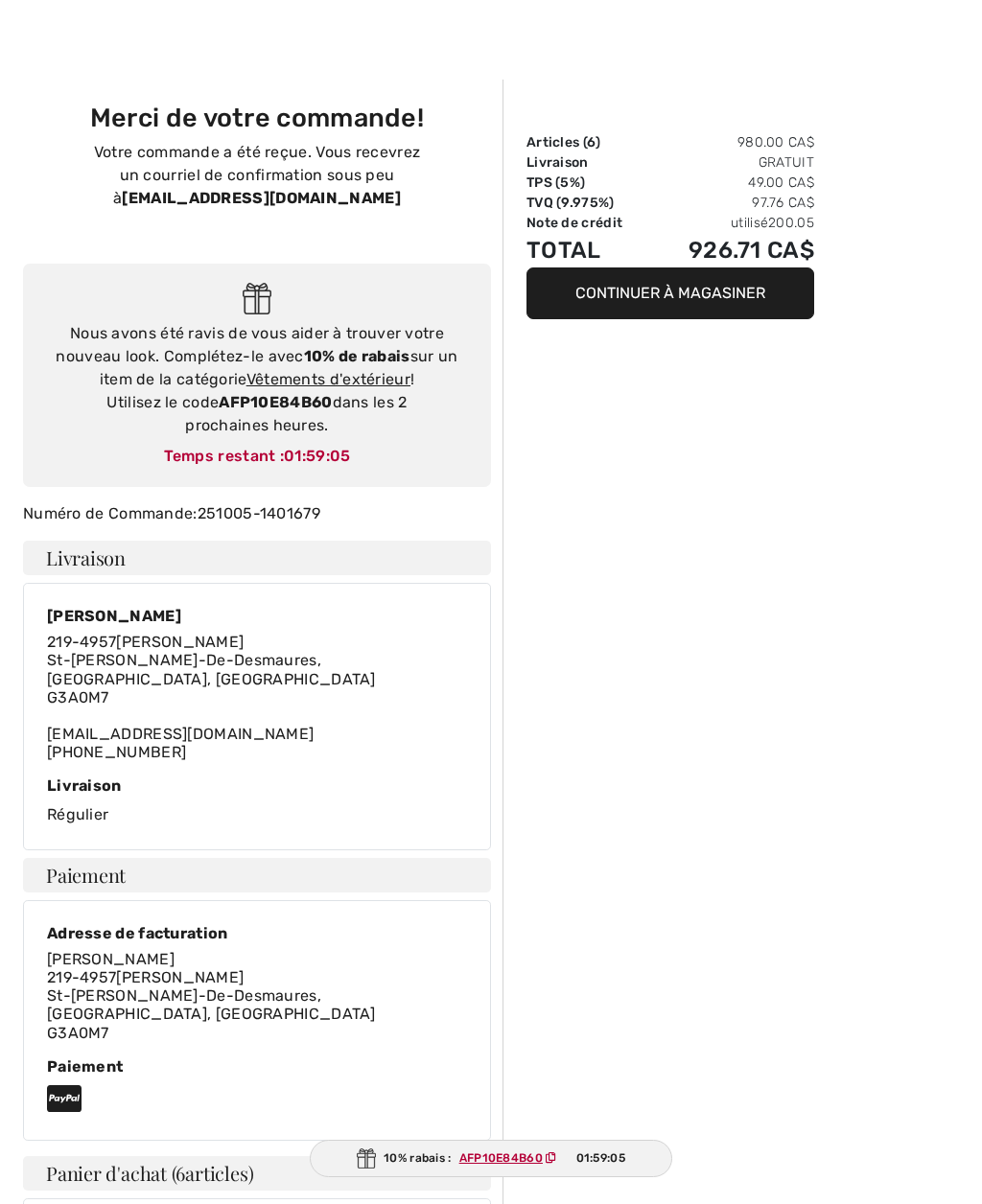
scroll to position [23, 0]
